Goal: Task Accomplishment & Management: Use online tool/utility

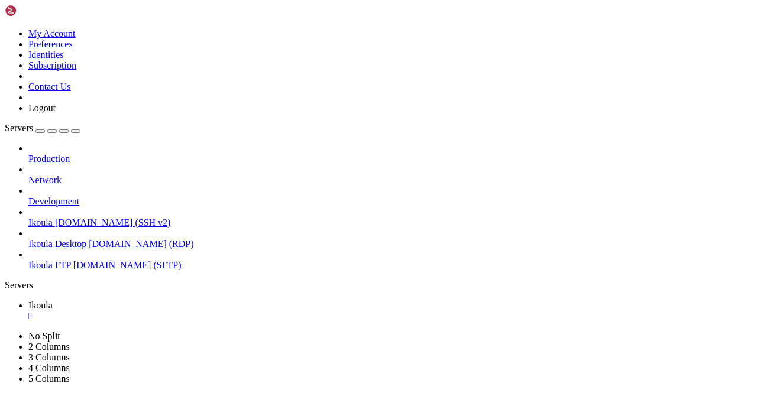
scroll to position [1257, 0]
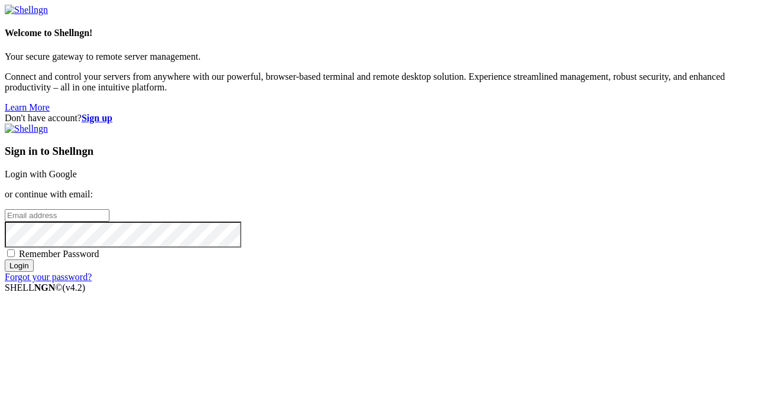
click at [77, 169] on link "Login with Google" at bounding box center [41, 174] width 72 height 10
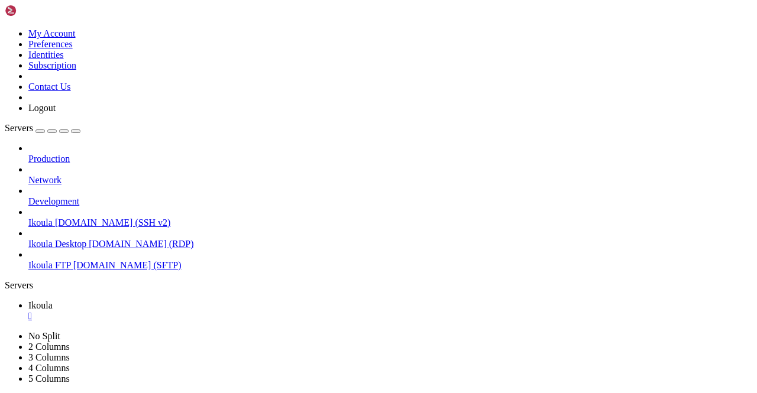
scroll to position [1317, 0]
